Goal: Task Accomplishment & Management: Use online tool/utility

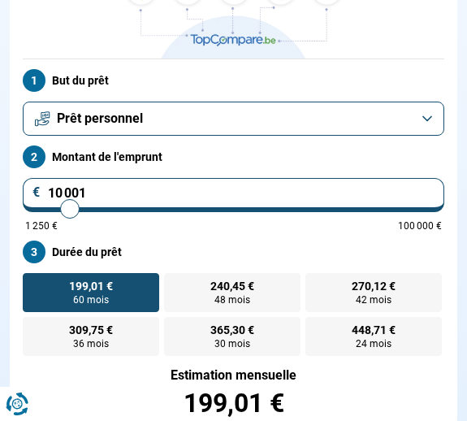
scroll to position [192, 0]
click at [245, 120] on button "Prêt personnel" at bounding box center [234, 119] width 422 height 34
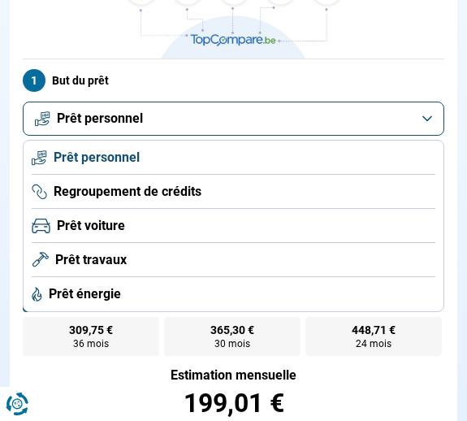
click at [223, 198] on li "Regroupement de crédits" at bounding box center [234, 192] width 404 height 34
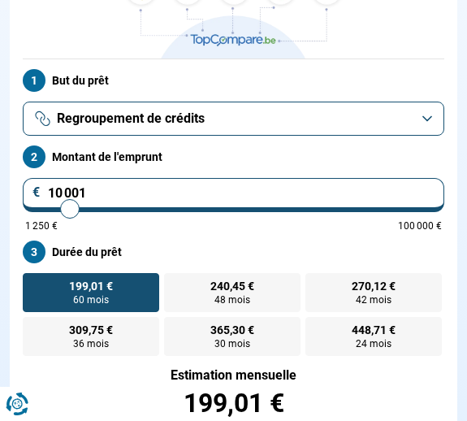
scroll to position [284, 0]
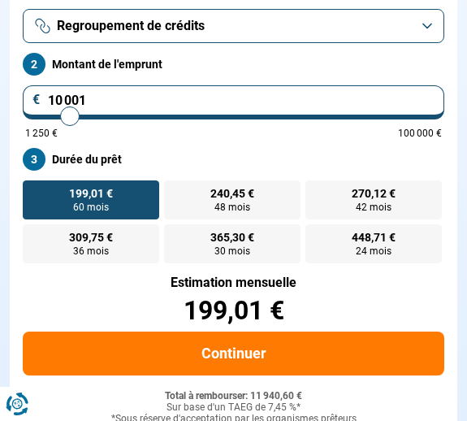
type input "13 750"
type input "13750"
click at [85, 117] on input "range" at bounding box center [233, 116] width 417 height 3
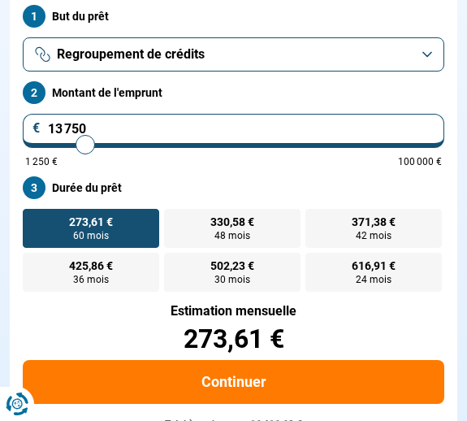
scroll to position [254, 0]
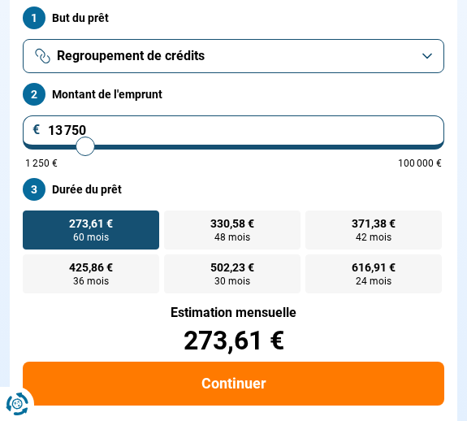
type input "10 000"
type input "10000"
click at [70, 145] on input "range" at bounding box center [233, 146] width 417 height 3
radio input "true"
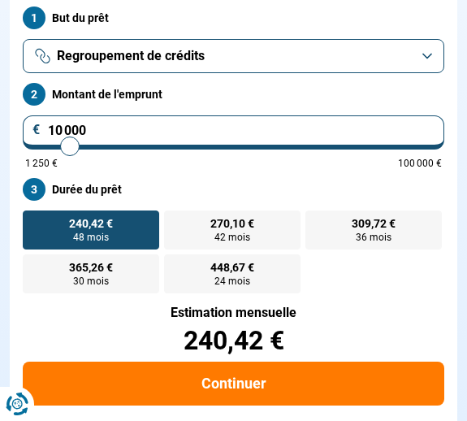
scroll to position [284, 0]
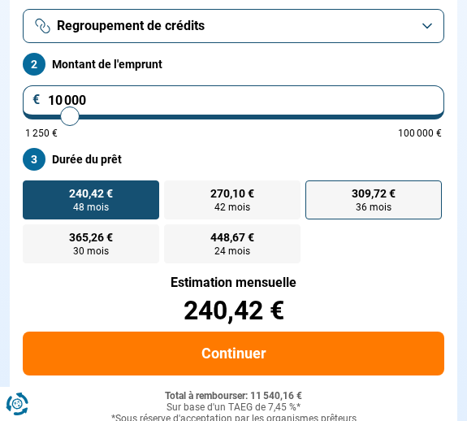
click at [346, 189] on label "309,72 € 36 mois" at bounding box center [374, 199] width 137 height 39
click at [316, 189] on input "309,72 € 36 mois" at bounding box center [311, 185] width 11 height 11
radio input "true"
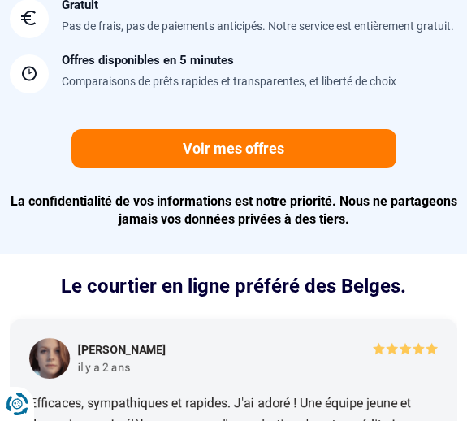
scroll to position [2035, 0]
